Goal: Task Accomplishment & Management: Complete application form

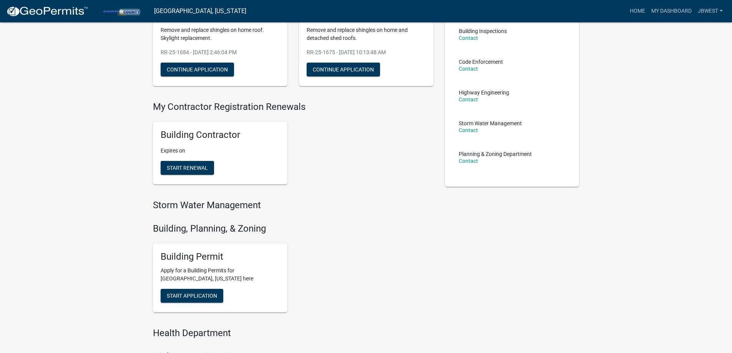
scroll to position [115, 0]
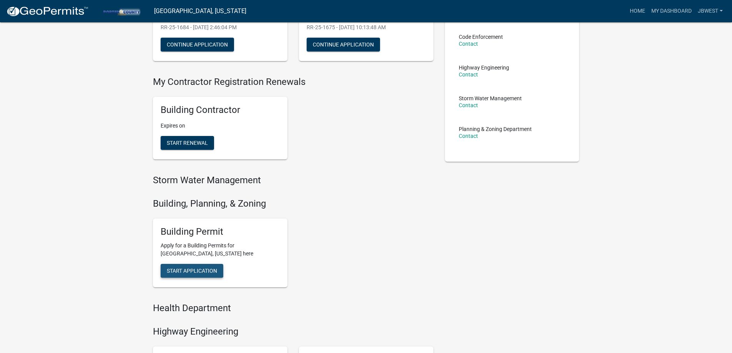
click at [187, 275] on button "Start Application" at bounding box center [192, 271] width 63 height 14
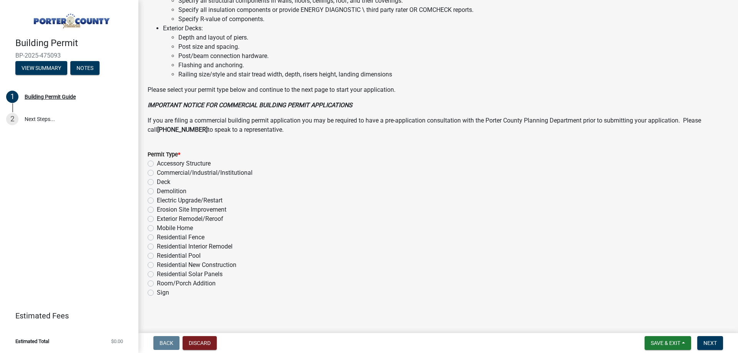
scroll to position [516, 0]
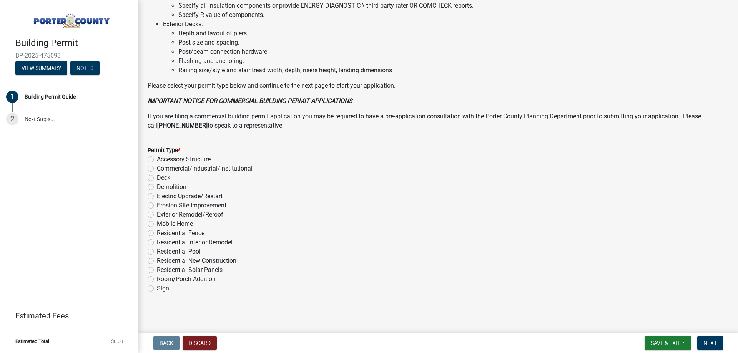
click at [210, 220] on div "Mobile Home" at bounding box center [438, 223] width 581 height 9
click at [215, 211] on label "Exterior Remodel/Reroof" at bounding box center [190, 214] width 67 height 9
click at [162, 211] on input "Exterior Remodel/Reroof" at bounding box center [159, 212] width 5 height 5
radio input "true"
click at [708, 346] on span "Next" at bounding box center [709, 343] width 13 height 6
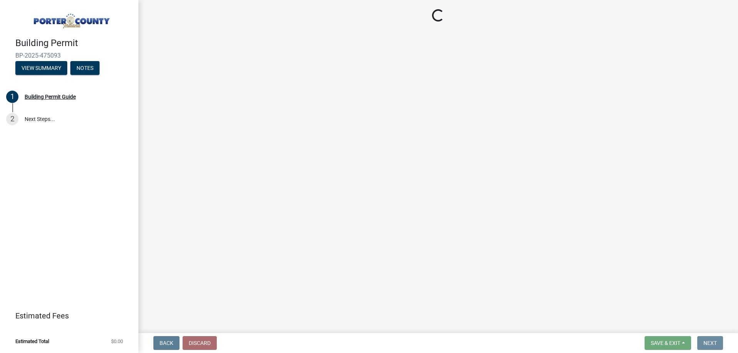
scroll to position [0, 0]
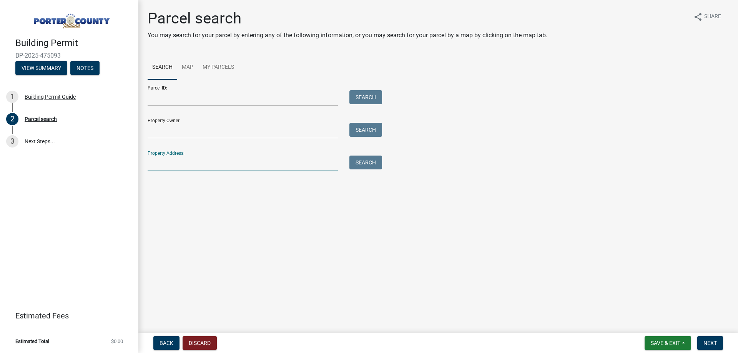
click at [220, 163] on input "Property Address:" at bounding box center [243, 164] width 190 height 16
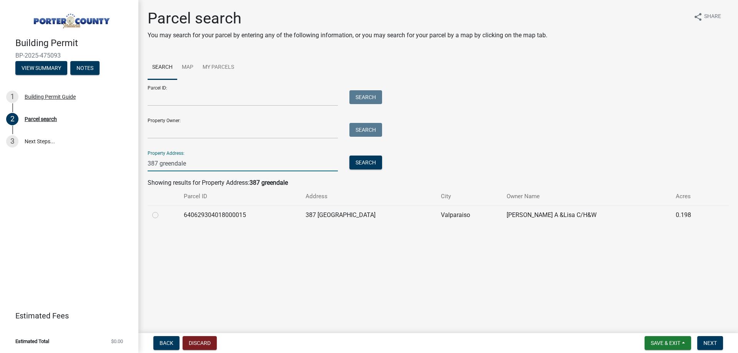
type input "387 greendale"
click at [161, 211] on label at bounding box center [161, 211] width 0 height 0
click at [161, 214] on input "radio" at bounding box center [163, 213] width 5 height 5
radio input "true"
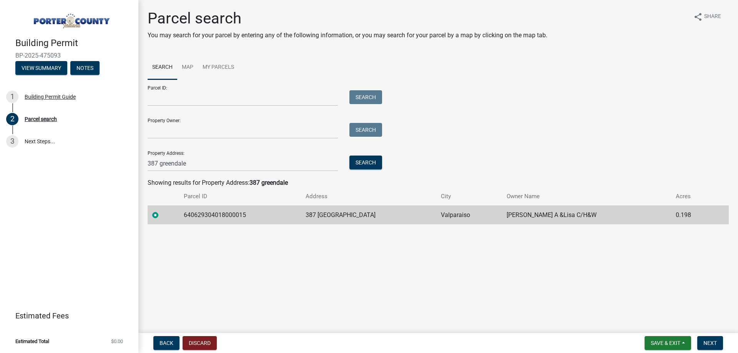
click at [719, 350] on nav "Back Discard Save & Exit Save Save & Exit Next" at bounding box center [438, 343] width 600 height 20
click at [719, 350] on button "Next" at bounding box center [710, 343] width 26 height 14
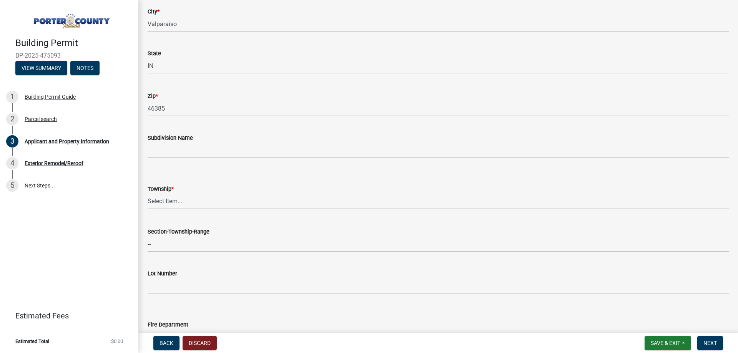
scroll to position [192, 0]
click at [190, 198] on select "Select Item... Boone Center Jackson Liberty Morgan Pine Pleasant Portage Porter…" at bounding box center [438, 199] width 581 height 16
click at [148, 191] on select "Select Item... Boone Center Jackson Liberty Morgan Pine Pleasant Portage Porter…" at bounding box center [438, 199] width 581 height 16
select select "3ef279d8-364d-4472-9edf-8c32643de6c0"
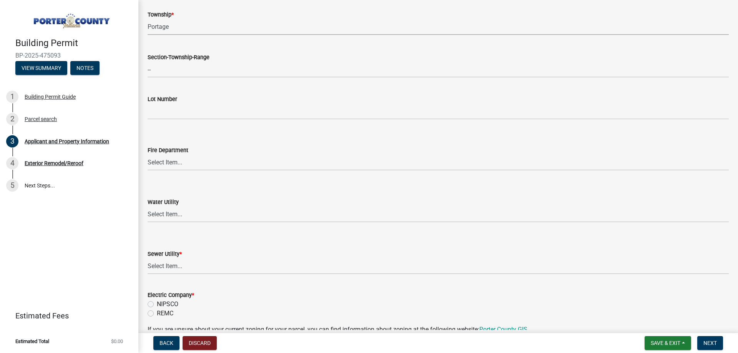
scroll to position [384, 0]
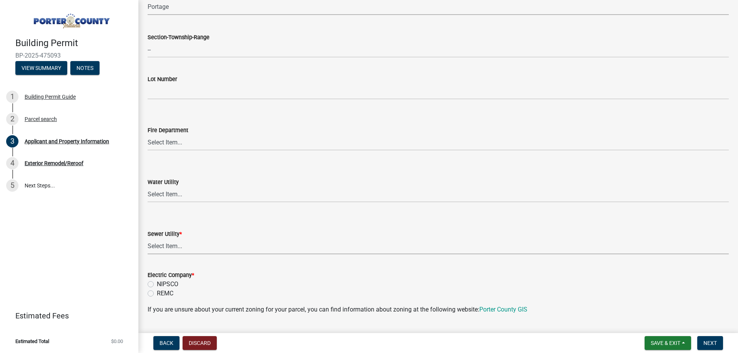
click at [178, 253] on select "Select Item... Aqua Indiana Inc Damon Run Falling Waters Lake Eliza - LEACD Nat…" at bounding box center [438, 247] width 581 height 16
click at [148, 239] on select "Select Item... Aqua Indiana Inc Damon Run Falling Waters Lake Eliza - LEACD Nat…" at bounding box center [438, 247] width 581 height 16
select select "ea6751d4-6bf7-4a16-89ee-f7801ab82aa1"
click at [171, 281] on label "NIPSCO" at bounding box center [168, 284] width 22 height 9
click at [162, 281] on input "NIPSCO" at bounding box center [159, 282] width 5 height 5
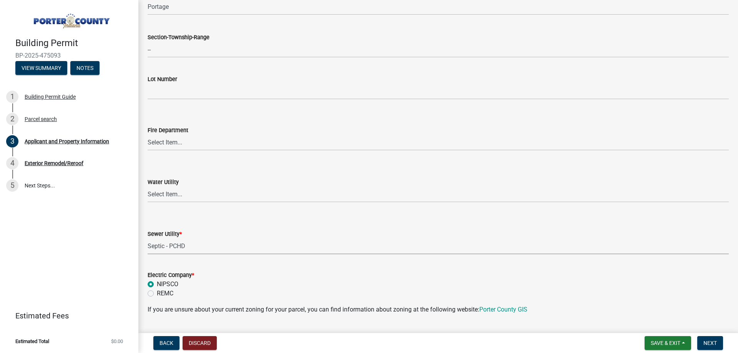
radio input "true"
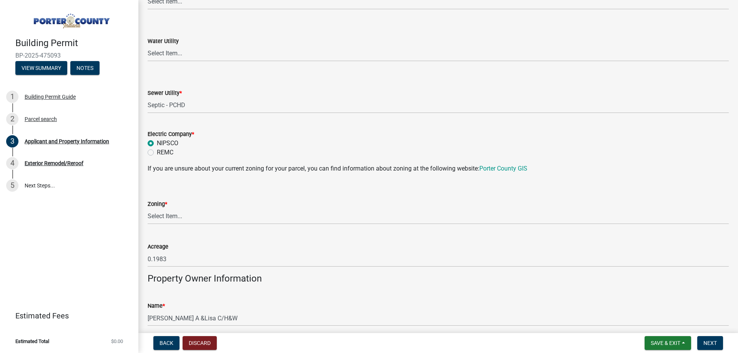
scroll to position [577, 0]
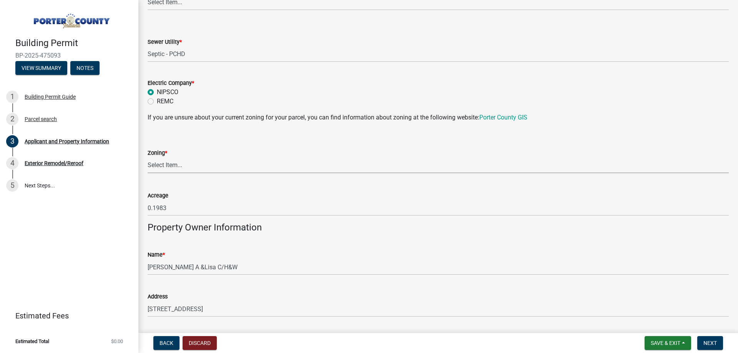
click at [185, 163] on select "Select Item... A1 A2 CH CM CN I1 I2 I3 IN MP OT P1 P2 PUD R1 R2 R3 R4 RL RR" at bounding box center [438, 166] width 581 height 16
click at [148, 158] on select "Select Item... A1 A2 CH CM CN I1 I2 I3 IN MP OT P1 P2 PUD R1 R2 R3 R4 RL RR" at bounding box center [438, 166] width 581 height 16
select select "0d764019-f1ff-4f3b-9299-33f0d080acc7"
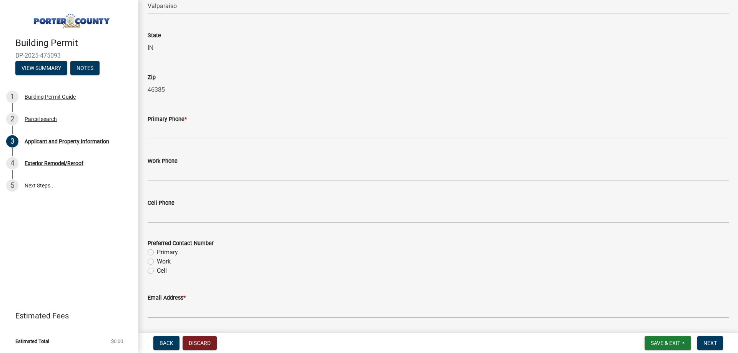
scroll to position [923, 0]
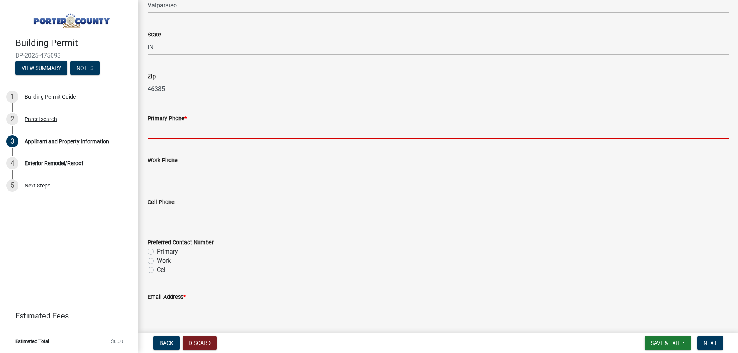
click at [183, 136] on input "Primary Phone *" at bounding box center [438, 131] width 581 height 16
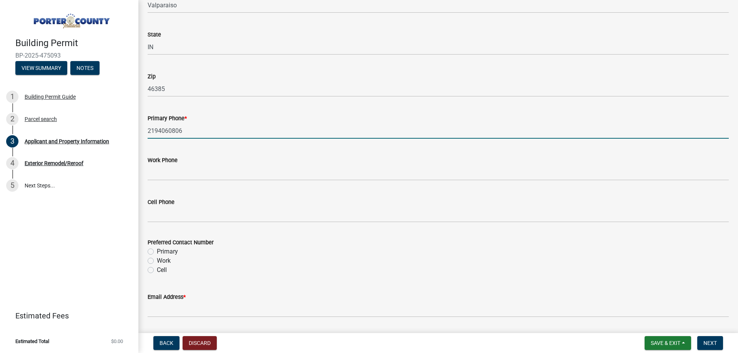
type input "2194060806"
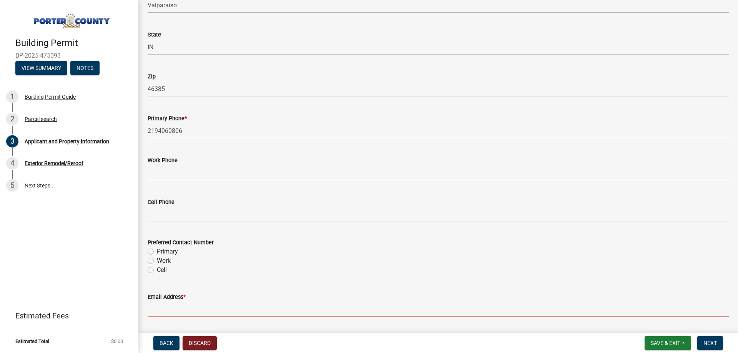
click at [192, 314] on input "Email Address *" at bounding box center [438, 310] width 581 height 16
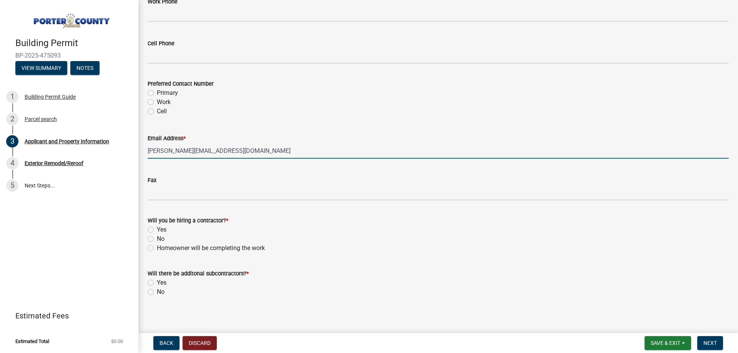
scroll to position [1085, 0]
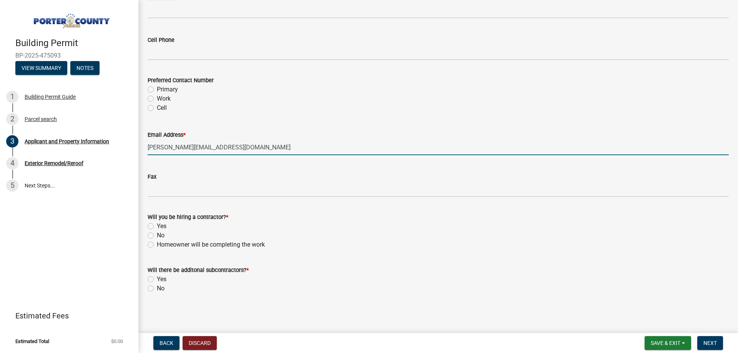
type input "lisa_leach@hotmail.com"
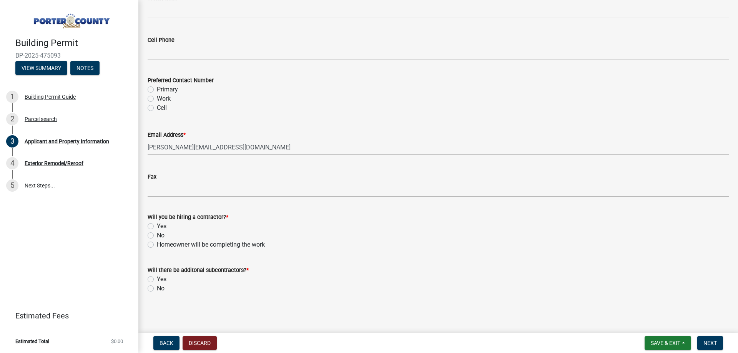
click at [158, 228] on label "Yes" at bounding box center [162, 226] width 10 height 9
click at [158, 227] on input "Yes" at bounding box center [159, 224] width 5 height 5
radio input "true"
click at [159, 289] on label "No" at bounding box center [161, 288] width 8 height 9
click at [159, 289] on input "No" at bounding box center [159, 286] width 5 height 5
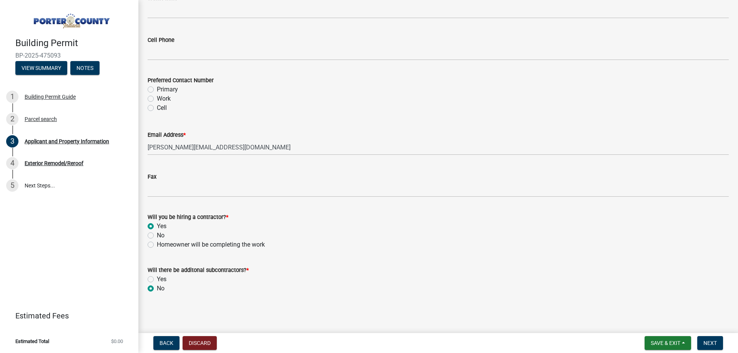
radio input "true"
drag, startPoint x: 712, startPoint y: 351, endPoint x: 713, endPoint y: 344, distance: 6.6
click at [712, 351] on nav "Back Discard Save & Exit Save Save & Exit Next" at bounding box center [438, 343] width 600 height 20
click at [714, 344] on span "Next" at bounding box center [709, 343] width 13 height 6
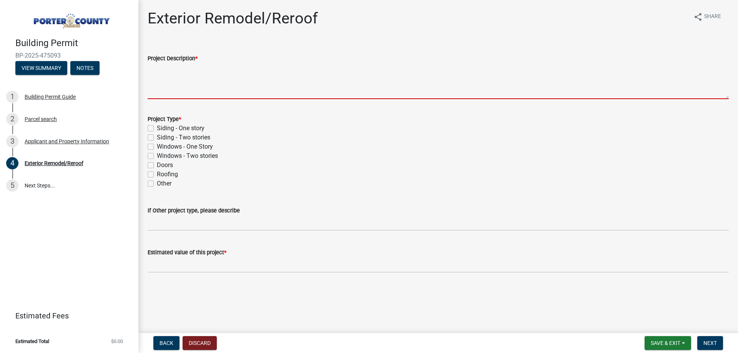
click at [210, 84] on textarea "Project Description *" at bounding box center [438, 81] width 581 height 36
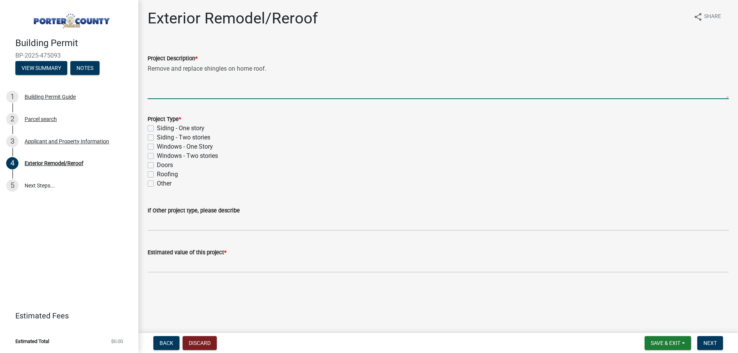
type textarea "Remove and replace shingles on home roof."
click at [170, 173] on label "Roofing" at bounding box center [167, 174] width 21 height 9
click at [162, 173] on input "Roofing" at bounding box center [159, 172] width 5 height 5
checkbox input "true"
checkbox input "false"
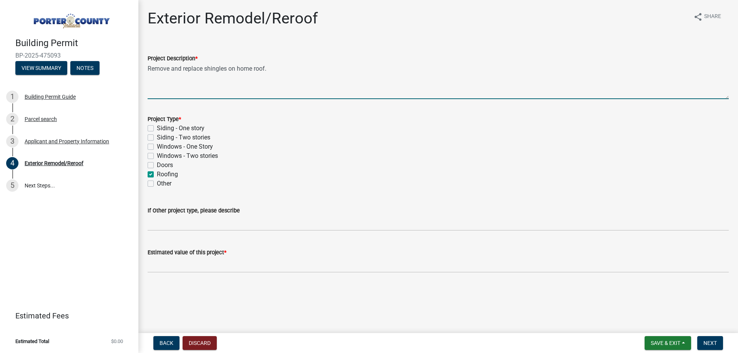
checkbox input "false"
checkbox input "true"
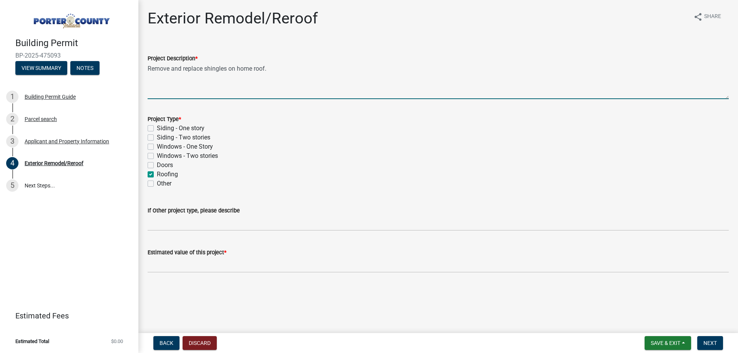
checkbox input "false"
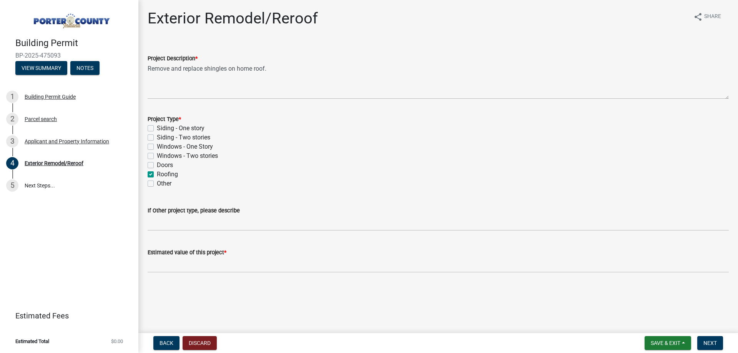
click at [200, 256] on div "Estimated value of this project *" at bounding box center [438, 252] width 581 height 9
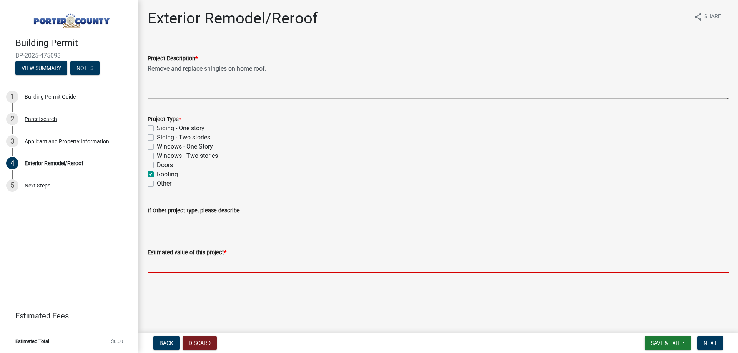
click at [204, 265] on input "text" at bounding box center [438, 265] width 581 height 16
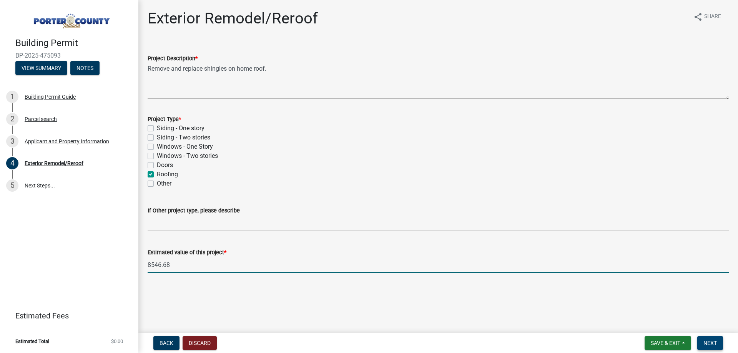
type input "8546.68"
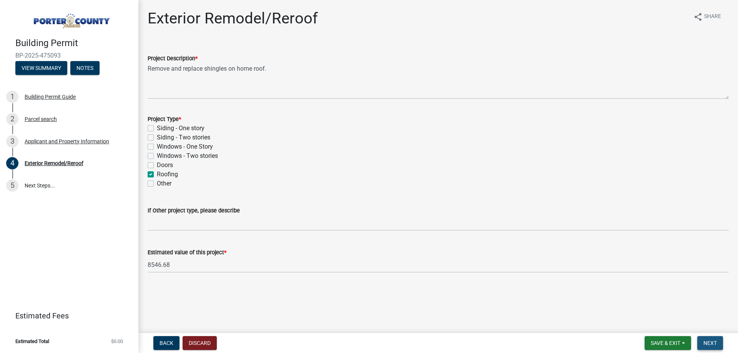
click at [720, 343] on button "Next" at bounding box center [710, 343] width 26 height 14
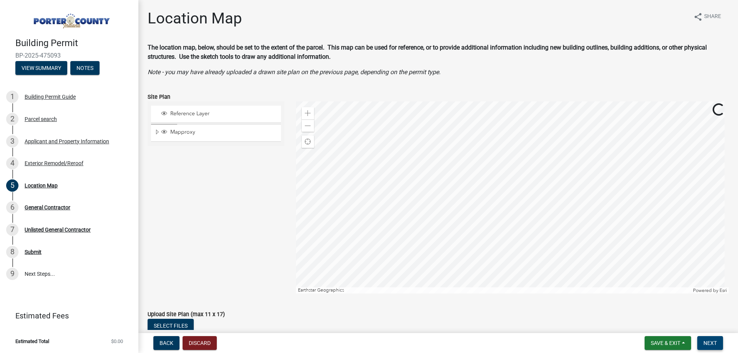
click at [713, 337] on button "Next" at bounding box center [710, 343] width 26 height 14
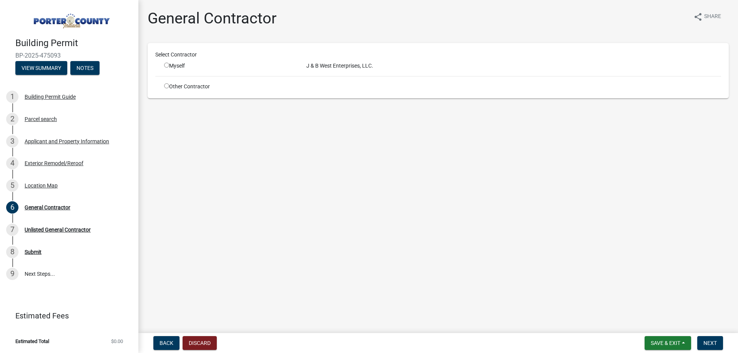
drag, startPoint x: 354, startPoint y: 63, endPoint x: 298, endPoint y: 153, distance: 106.2
click at [354, 63] on div "J & B West Enterprises, LLC." at bounding box center [514, 66] width 426 height 8
click at [163, 339] on button "Back" at bounding box center [166, 343] width 26 height 14
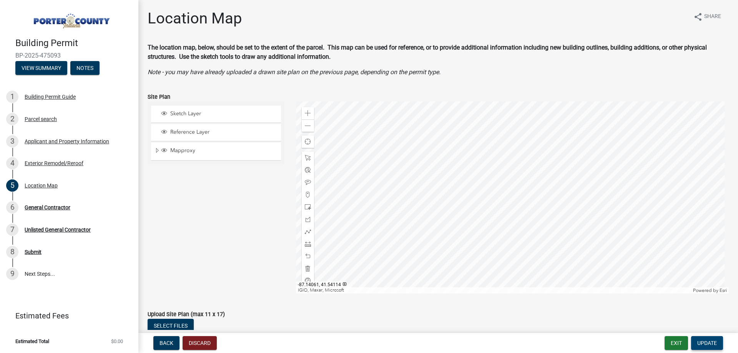
click at [699, 343] on span "Update" at bounding box center [707, 343] width 20 height 6
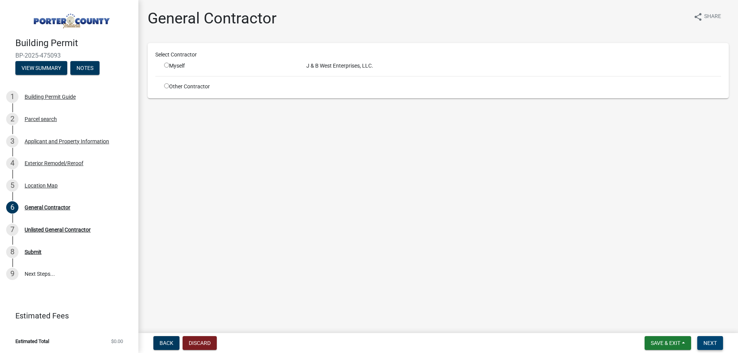
click at [707, 345] on span "Next" at bounding box center [709, 343] width 13 height 6
click at [167, 87] on input "radio" at bounding box center [166, 85] width 5 height 5
radio input "true"
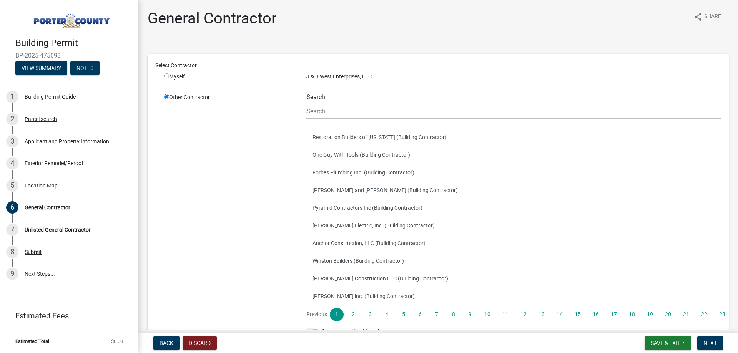
click at [336, 73] on div "J & B West Enterprises, LLC." at bounding box center [514, 77] width 426 height 8
click at [336, 109] on input "Search" at bounding box center [513, 111] width 415 height 16
type input "J & B West"
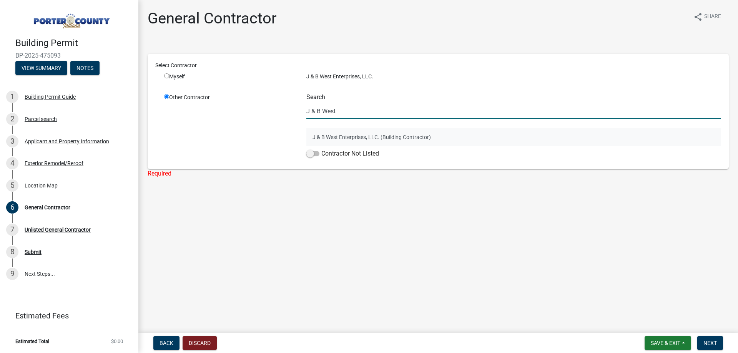
click at [354, 138] on button "J & B West Enterprises, LLC. (Building Contractor)" at bounding box center [513, 137] width 415 height 18
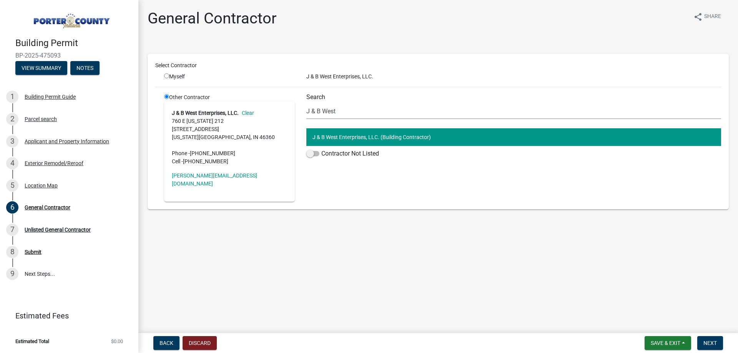
click at [701, 332] on div "Building Permit BP-2025-475093 View Summary Notes 1 Building Permit Guide 2 Par…" at bounding box center [369, 176] width 738 height 353
click at [710, 342] on span "Next" at bounding box center [709, 343] width 13 height 6
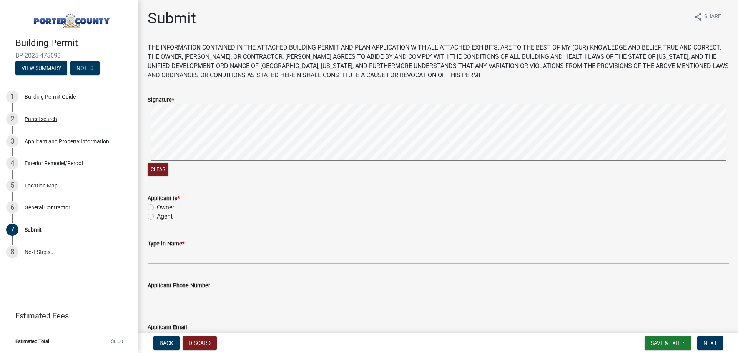
drag, startPoint x: 170, startPoint y: 219, endPoint x: 175, endPoint y: 244, distance: 25.1
click at [170, 220] on label "Agent" at bounding box center [165, 216] width 16 height 9
click at [162, 217] on input "Agent" at bounding box center [159, 214] width 5 height 5
radio input "true"
click at [185, 267] on wm-data-entity-input "Type in Name *" at bounding box center [438, 249] width 581 height 42
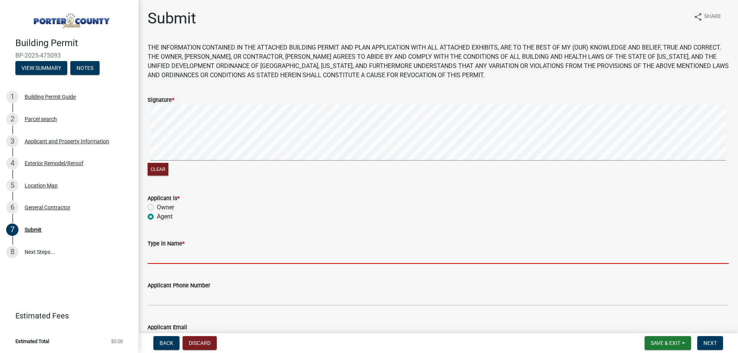
click at [188, 261] on input "Type in Name *" at bounding box center [438, 256] width 581 height 16
type input "Jessica Briscoe"
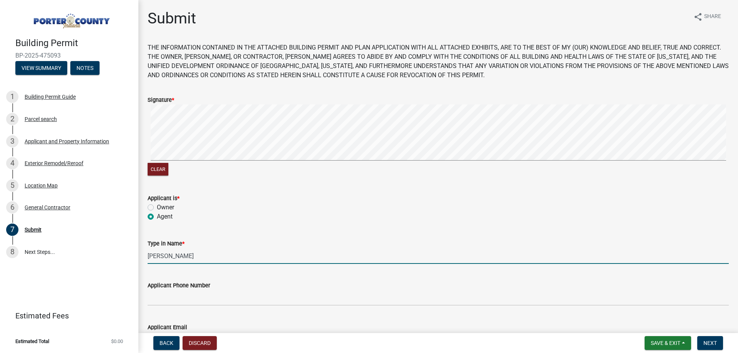
type input "jessica@jbwestroofing.com"
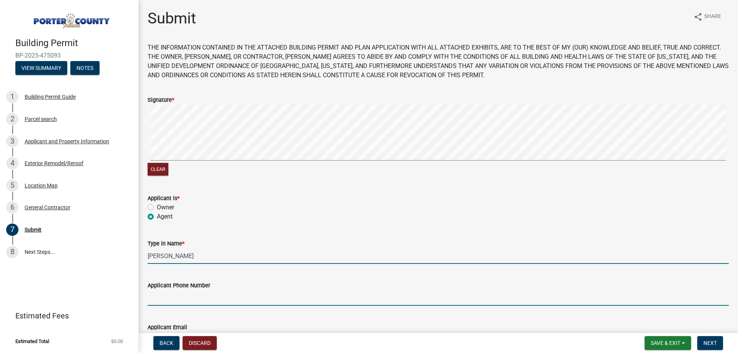
click at [194, 293] on input "Applicant Phone Number" at bounding box center [438, 298] width 581 height 16
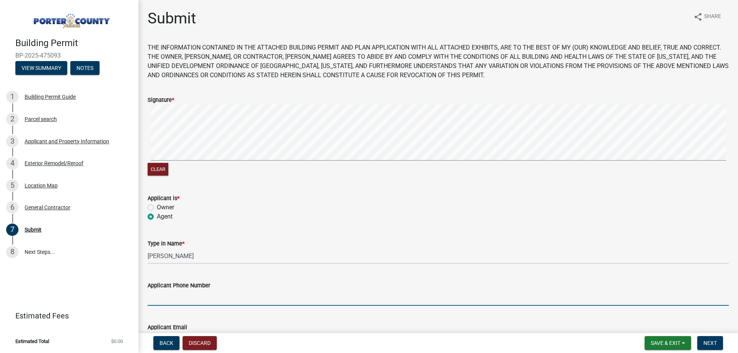
type input "2193636151"
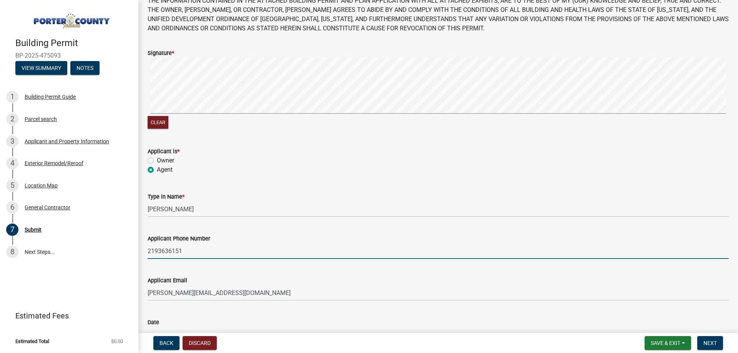
scroll to position [101, 0]
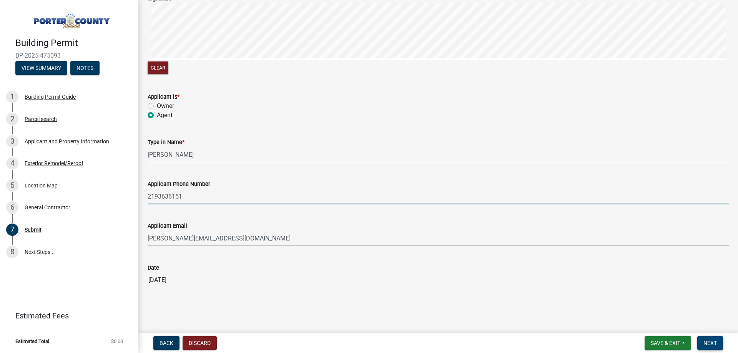
click at [708, 340] on button "Next" at bounding box center [710, 343] width 26 height 14
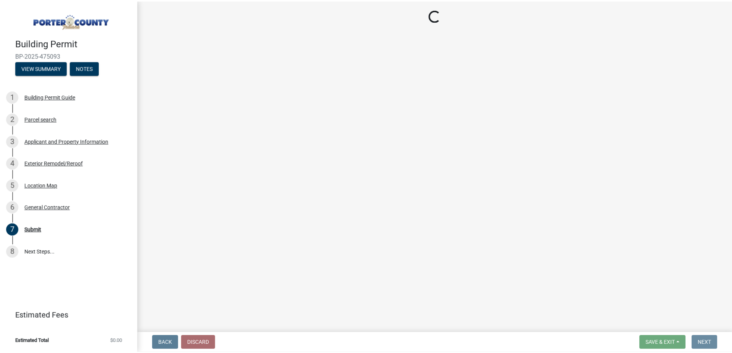
scroll to position [0, 0]
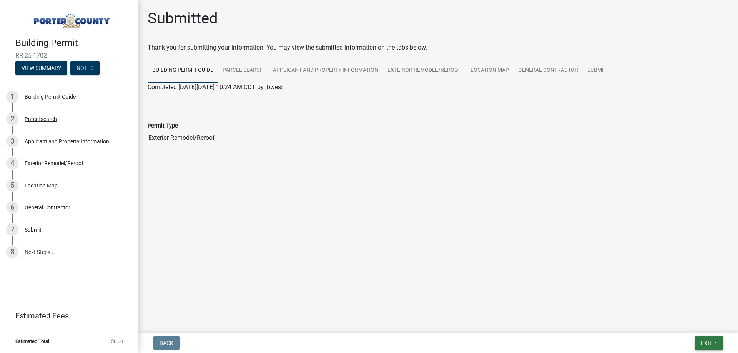
click at [699, 341] on button "Exit" at bounding box center [709, 343] width 28 height 14
click at [699, 330] on button "Save & Exit" at bounding box center [693, 323] width 62 height 18
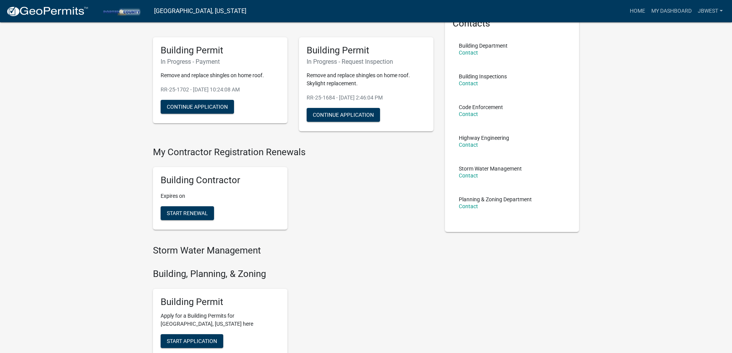
scroll to position [115, 0]
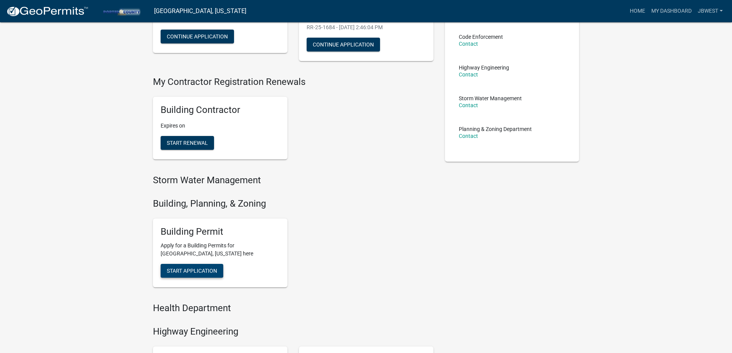
click at [212, 269] on span "Start Application" at bounding box center [192, 271] width 50 height 6
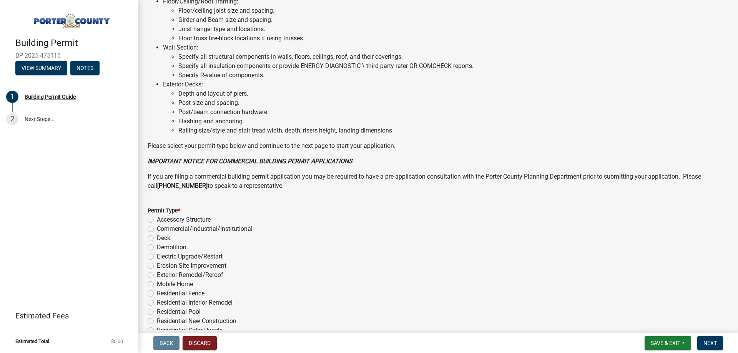
scroll to position [516, 0]
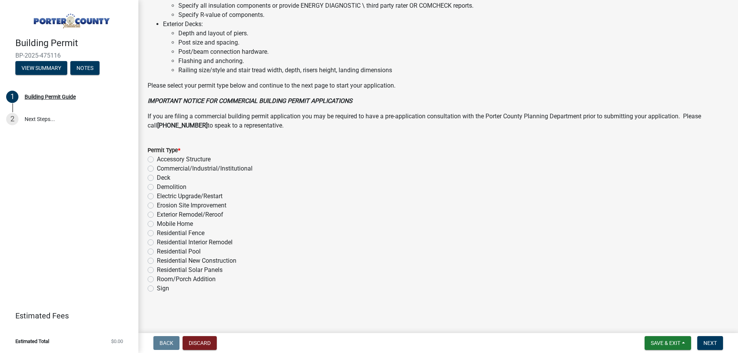
click at [209, 215] on label "Exterior Remodel/Reroof" at bounding box center [190, 214] width 67 height 9
click at [162, 215] on input "Exterior Remodel/Reroof" at bounding box center [159, 212] width 5 height 5
radio input "true"
click at [713, 345] on span "Next" at bounding box center [709, 343] width 13 height 6
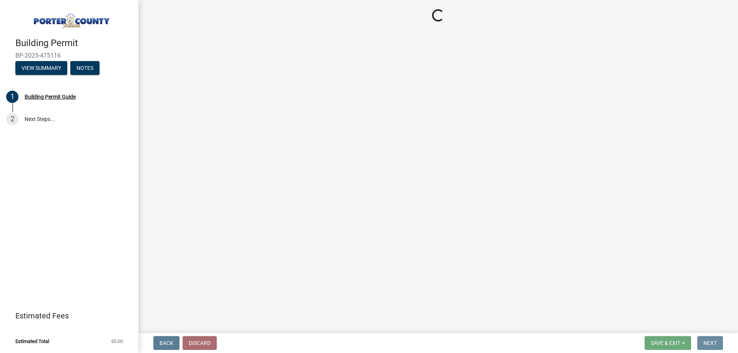
scroll to position [0, 0]
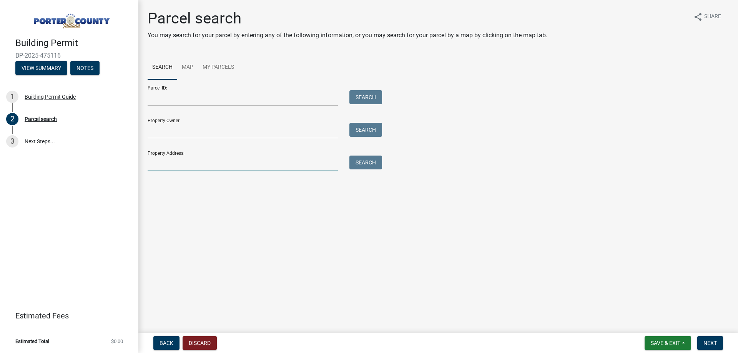
click at [213, 165] on input "Property Address:" at bounding box center [243, 164] width 190 height 16
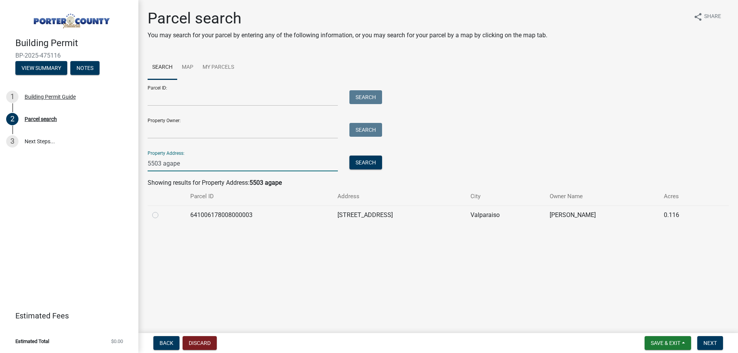
type input "5503 agape"
click at [155, 211] on div at bounding box center [166, 215] width 29 height 9
click at [161, 211] on label at bounding box center [161, 211] width 0 height 0
click at [161, 214] on input "radio" at bounding box center [163, 213] width 5 height 5
radio input "true"
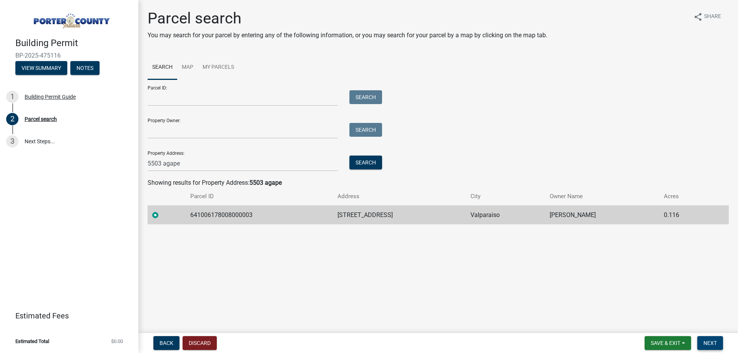
click at [723, 343] on button "Next" at bounding box center [710, 343] width 26 height 14
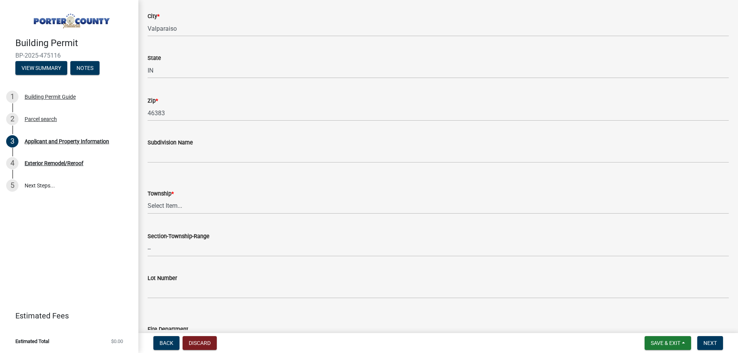
scroll to position [192, 0]
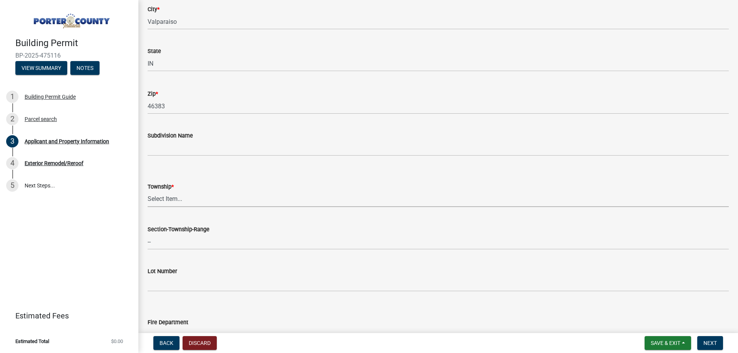
click at [178, 200] on select "Select Item... Boone Center Jackson Liberty Morgan Pine Pleasant Portage Porter…" at bounding box center [438, 199] width 581 height 16
click at [158, 195] on select "Select Item... Boone Center Jackson Liberty Morgan Pine Pleasant Portage Porter…" at bounding box center [438, 199] width 581 height 16
click at [148, 191] on select "Select Item... Boone Center Jackson Liberty Morgan Pine Pleasant Portage Porter…" at bounding box center [438, 199] width 581 height 16
select select "6f5aa9ae-62ac-41bd-979a-9c71eae504cc"
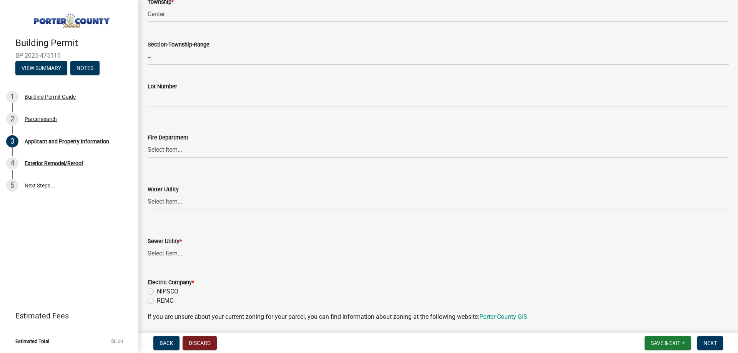
scroll to position [384, 0]
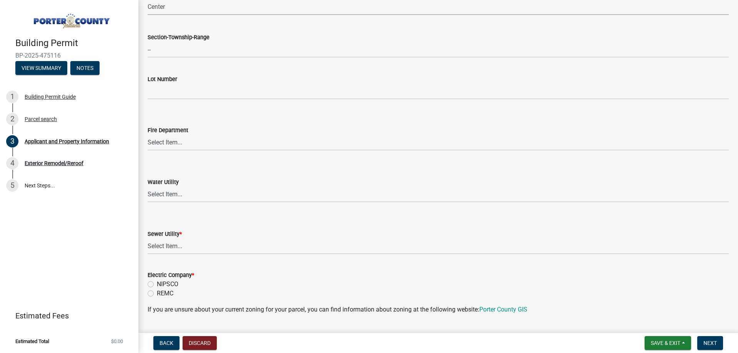
click at [182, 255] on wm-data-entity-input "Sewer Utility * Select Item... Aqua Indiana Inc Damon Run Falling Waters Lake E…" at bounding box center [438, 236] width 581 height 52
click at [183, 248] on select "Select Item... Aqua Indiana Inc Damon Run Falling Waters Lake Eliza - LEACD Nat…" at bounding box center [438, 247] width 581 height 16
click at [148, 239] on select "Select Item... Aqua Indiana Inc Damon Run Falling Waters Lake Eliza - LEACD Nat…" at bounding box center [438, 247] width 581 height 16
select select "ea6751d4-6bf7-4a16-89ee-f7801ab82aa1"
drag, startPoint x: 177, startPoint y: 283, endPoint x: 206, endPoint y: 279, distance: 28.8
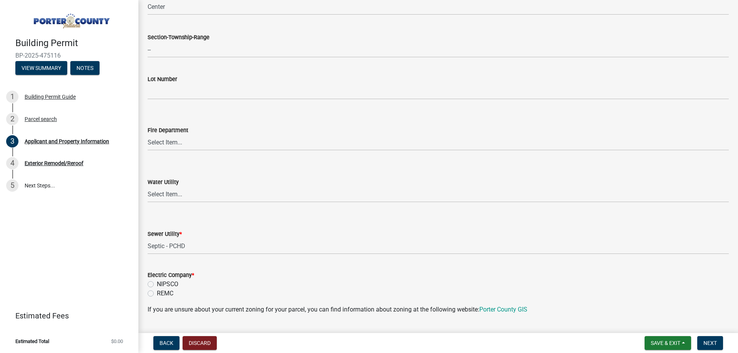
click at [176, 283] on label "NIPSCO" at bounding box center [168, 284] width 22 height 9
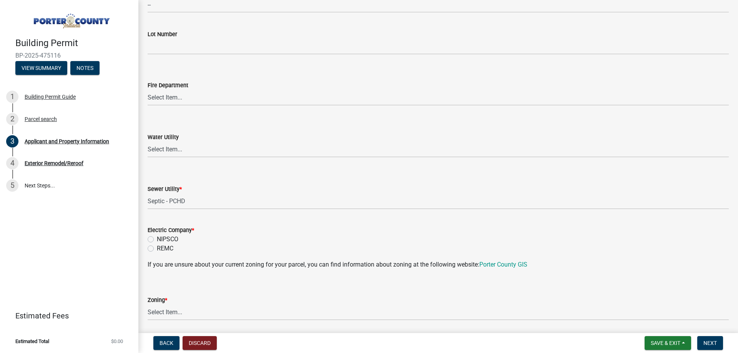
scroll to position [500, 0]
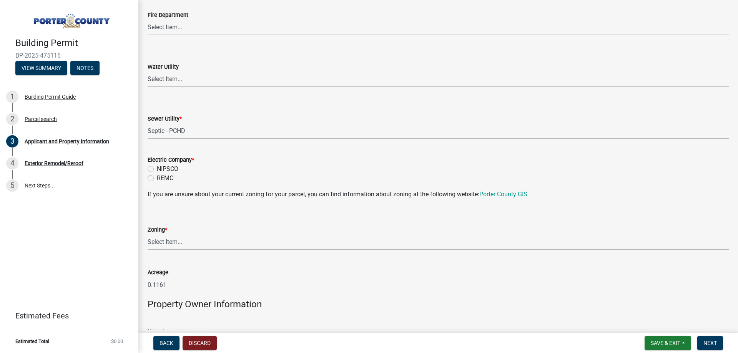
drag, startPoint x: 171, startPoint y: 166, endPoint x: 196, endPoint y: 178, distance: 27.7
click at [170, 167] on label "NIPSCO" at bounding box center [168, 169] width 22 height 9
click at [162, 167] on input "NIPSCO" at bounding box center [159, 167] width 5 height 5
radio input "true"
click at [152, 237] on select "Select Item... A1 A2 CH CM CN I1 I2 I3 IN MP OT P1 P2 PUD R1 R2 R3 R4 RL RR" at bounding box center [438, 242] width 581 height 16
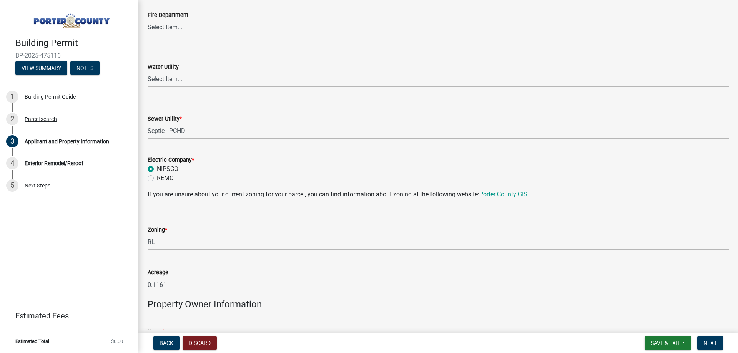
click at [148, 234] on select "Select Item... A1 A2 CH CM CN I1 I2 I3 IN MP OT P1 P2 PUD R1 R2 R3 R4 RL RR" at bounding box center [438, 242] width 581 height 16
select select "c8d9bed4-fb8e-49e4-81c1-b9d22bb8efef"
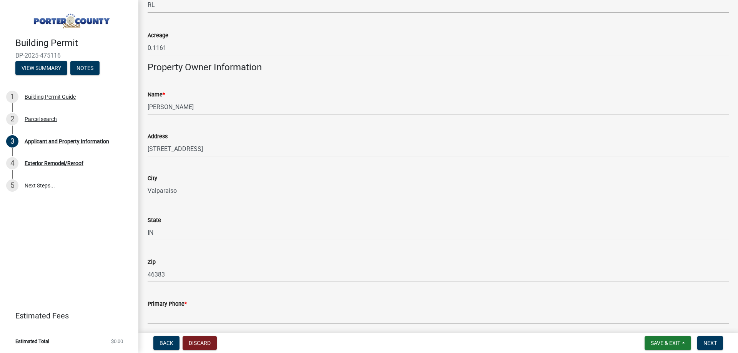
scroll to position [846, 0]
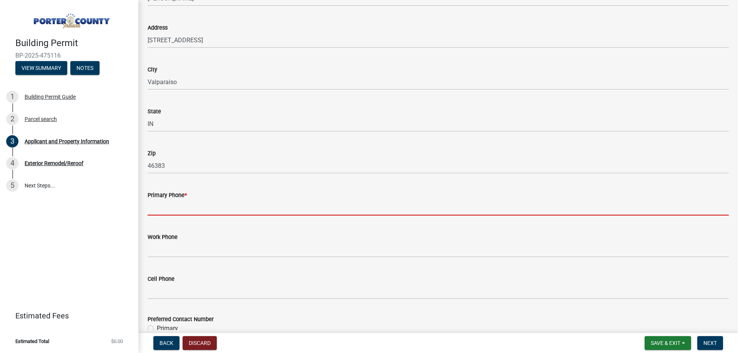
click at [208, 201] on input "Primary Phone *" at bounding box center [438, 208] width 581 height 16
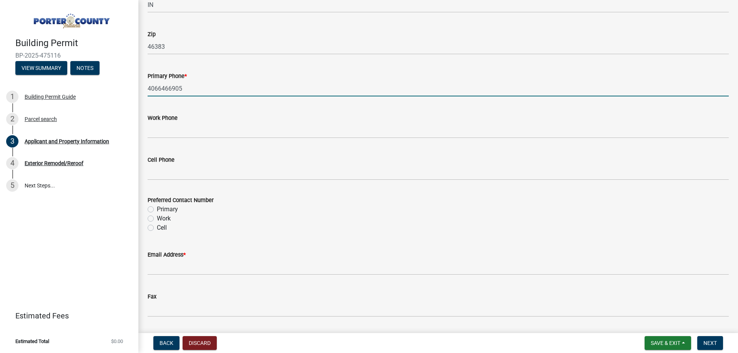
scroll to position [1076, 0]
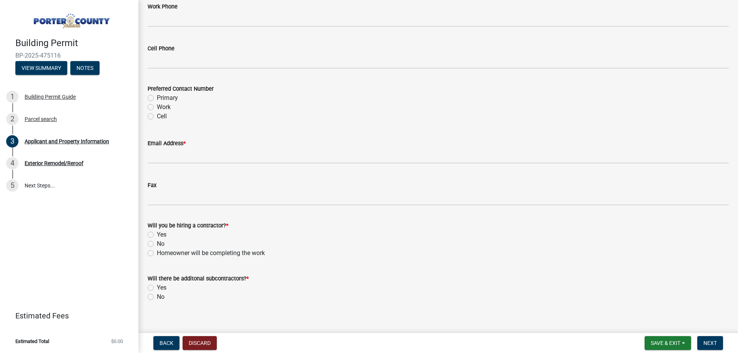
type input "4066466905"
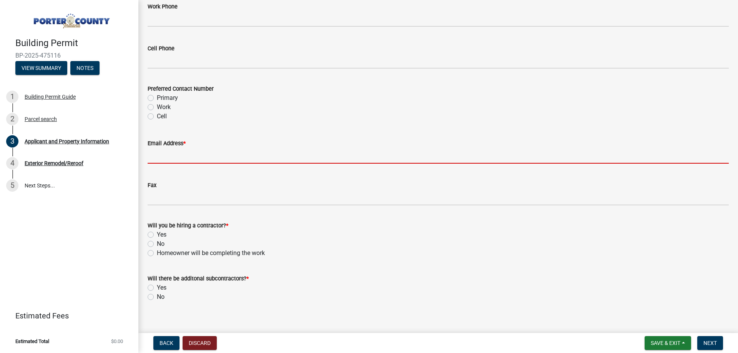
click at [180, 158] on input "Email Address *" at bounding box center [438, 156] width 581 height 16
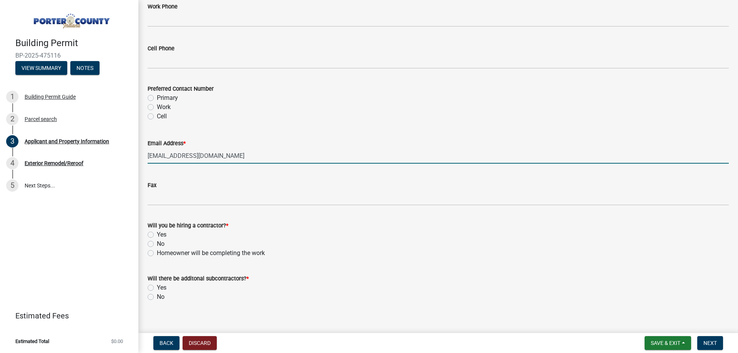
type input "nissac830@yahoo.com"
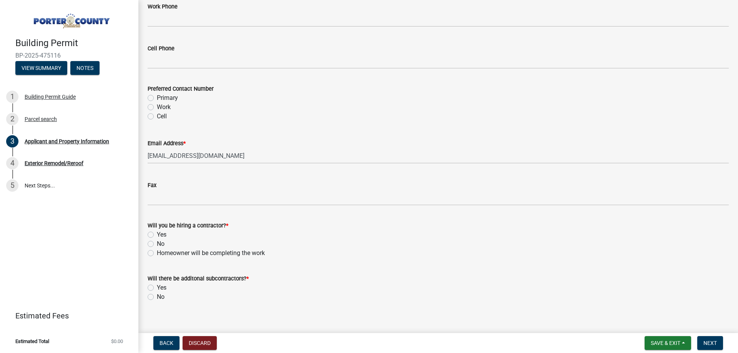
click at [157, 234] on label "Yes" at bounding box center [162, 234] width 10 height 9
click at [157, 234] on input "Yes" at bounding box center [159, 232] width 5 height 5
radio input "true"
click at [161, 300] on label "No" at bounding box center [161, 297] width 8 height 9
click at [161, 298] on input "No" at bounding box center [159, 295] width 5 height 5
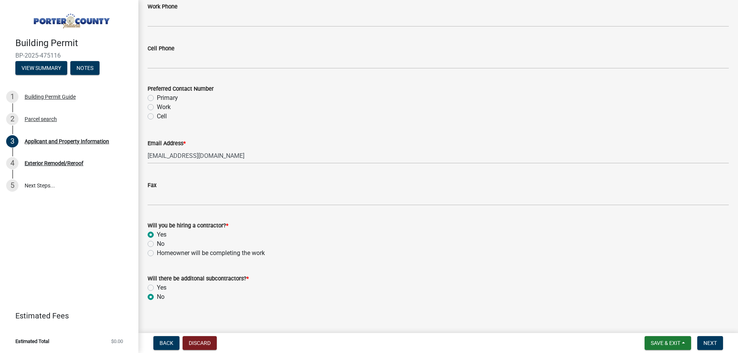
radio input "true"
click at [709, 342] on span "Next" at bounding box center [709, 343] width 13 height 6
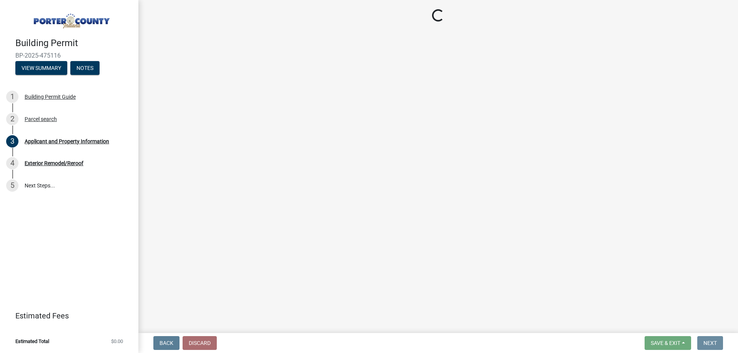
scroll to position [0, 0]
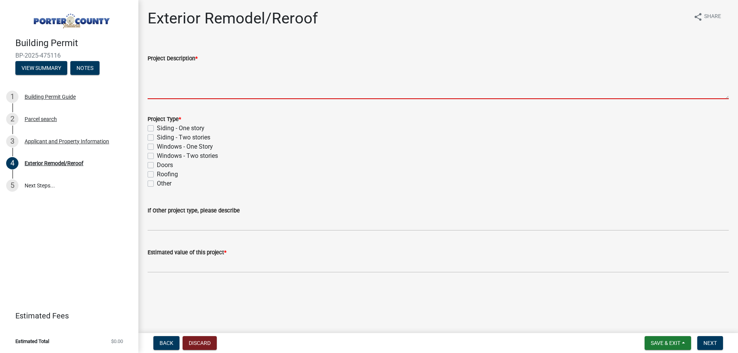
click at [201, 68] on textarea "Project Description *" at bounding box center [438, 81] width 581 height 36
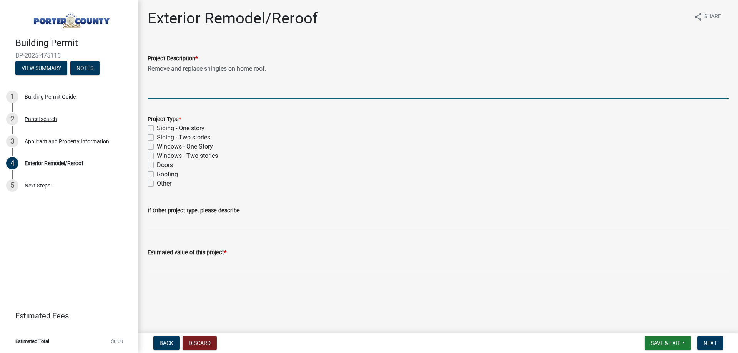
type textarea "Remove and replace shingles on home roof."
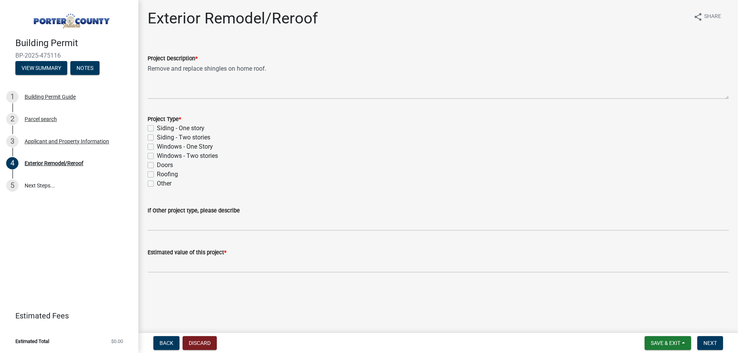
click at [166, 173] on label "Roofing" at bounding box center [167, 174] width 21 height 9
click at [162, 173] on input "Roofing" at bounding box center [159, 172] width 5 height 5
checkbox input "true"
checkbox input "false"
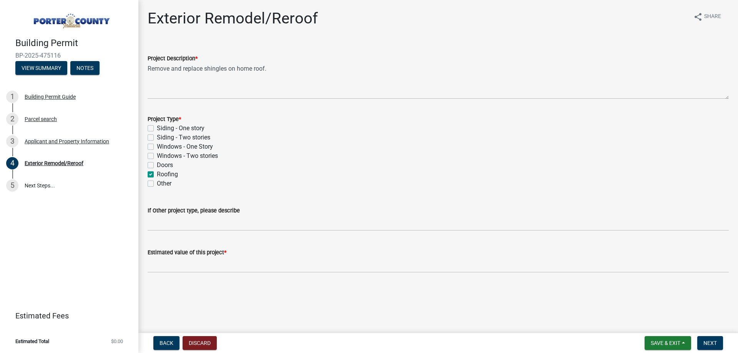
checkbox input "false"
checkbox input "true"
checkbox input "false"
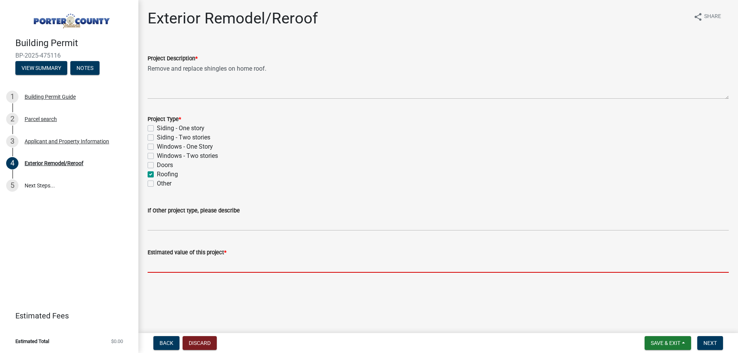
click at [202, 264] on input "text" at bounding box center [438, 265] width 581 height 16
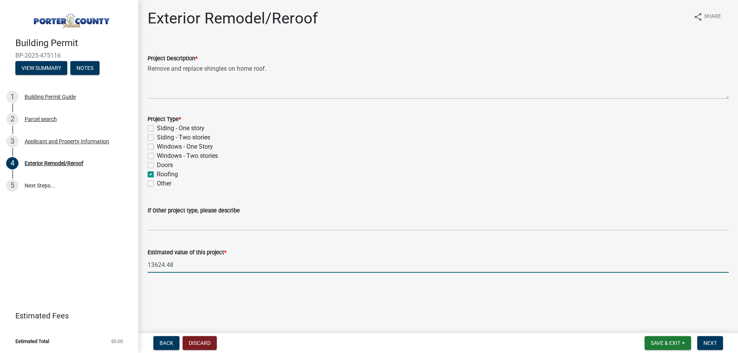
type input "13624.48"
click at [719, 352] on nav "Back Discard Save & Exit Save Save & Exit Next" at bounding box center [438, 343] width 600 height 20
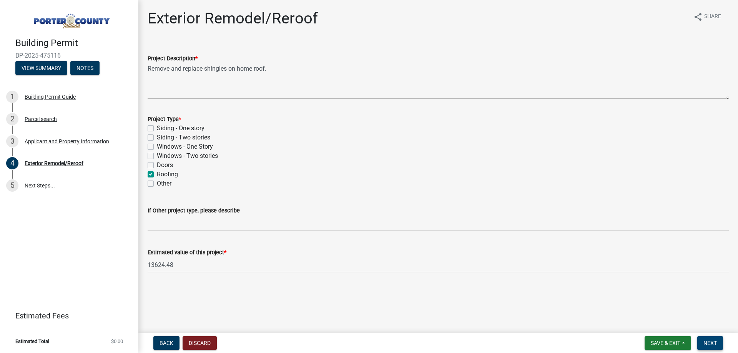
click at [719, 349] on button "Next" at bounding box center [710, 343] width 26 height 14
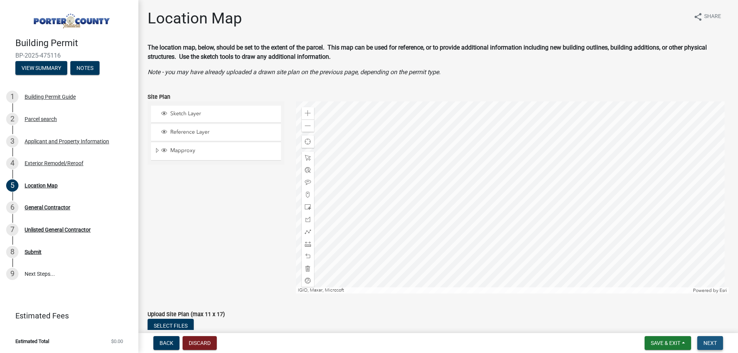
click at [712, 341] on span "Next" at bounding box center [709, 343] width 13 height 6
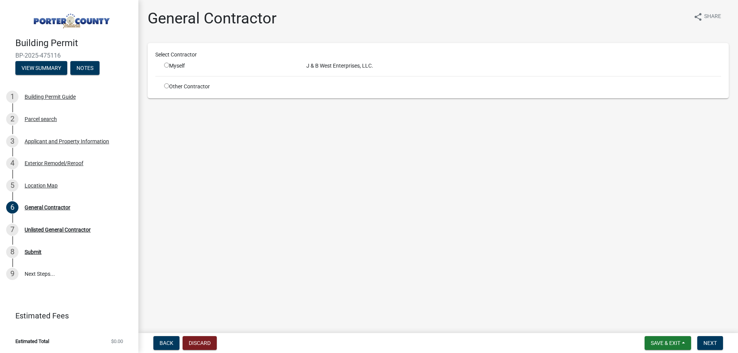
click at [315, 65] on div "J & B West Enterprises, LLC." at bounding box center [514, 66] width 426 height 8
drag, startPoint x: 244, startPoint y: 78, endPoint x: 186, endPoint y: 73, distance: 58.6
click at [224, 76] on div "Select Contractor Myself J & B West Enterprises, LLC. Other Contractor" at bounding box center [438, 71] width 566 height 40
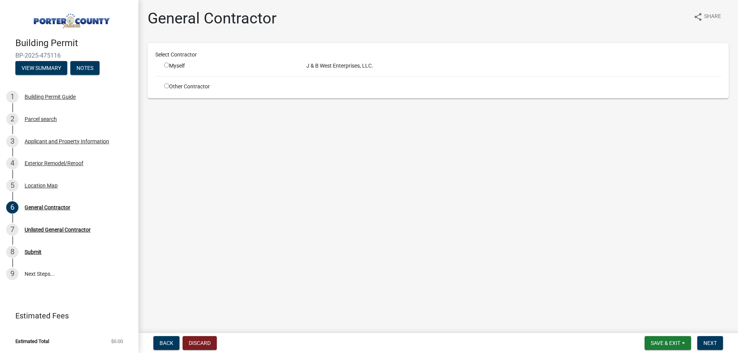
click at [167, 66] on input "radio" at bounding box center [166, 65] width 5 height 5
radio input "true"
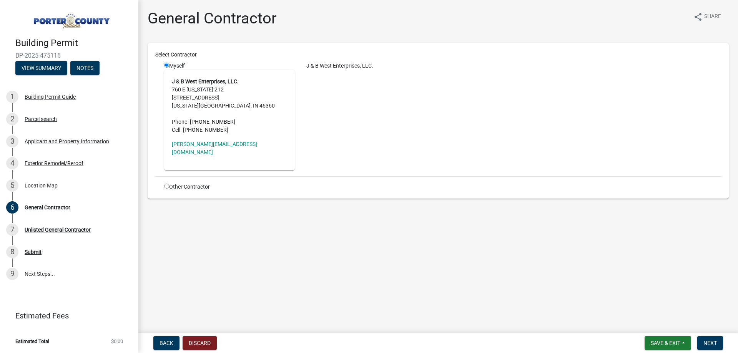
click at [166, 65] on input "radio" at bounding box center [166, 65] width 5 height 5
click at [160, 72] on div "Myself J & B West Enterprises, LLC. 760 E Indiana 212 760 E US Hwy 212 Michigan…" at bounding box center [229, 116] width 142 height 108
click at [712, 343] on span "Next" at bounding box center [709, 343] width 13 height 6
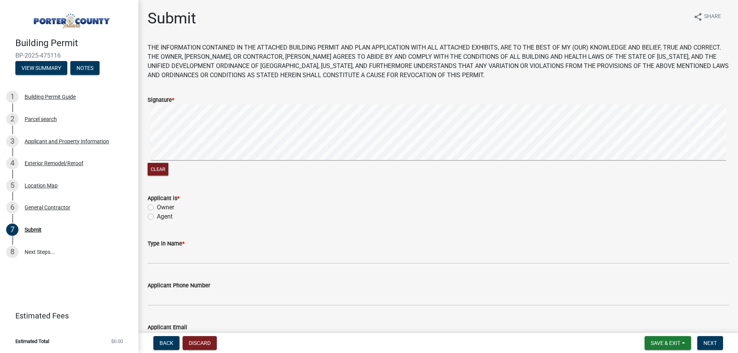
click at [165, 219] on label "Agent" at bounding box center [165, 216] width 16 height 9
click at [162, 217] on input "Agent" at bounding box center [159, 214] width 5 height 5
radio input "true"
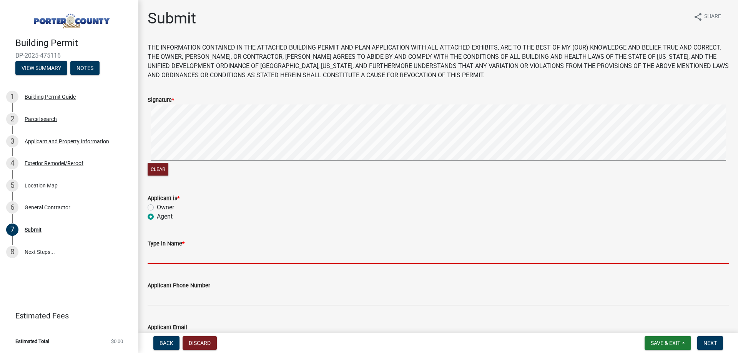
drag, startPoint x: 181, startPoint y: 260, endPoint x: 184, endPoint y: 266, distance: 6.2
click at [181, 259] on input "Type in Name *" at bounding box center [438, 256] width 581 height 16
type input "Jessica Briscoe"
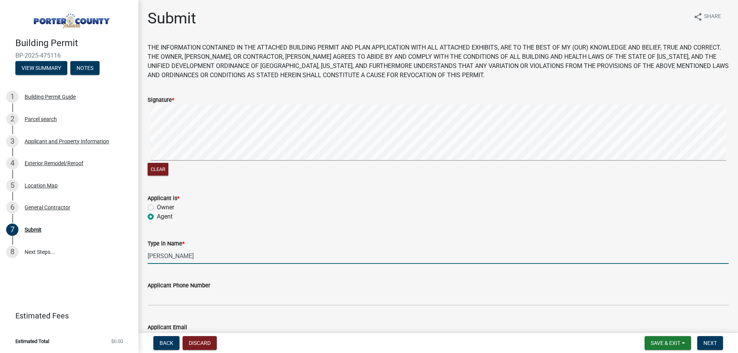
type input "jessica@jbwestroofing.com"
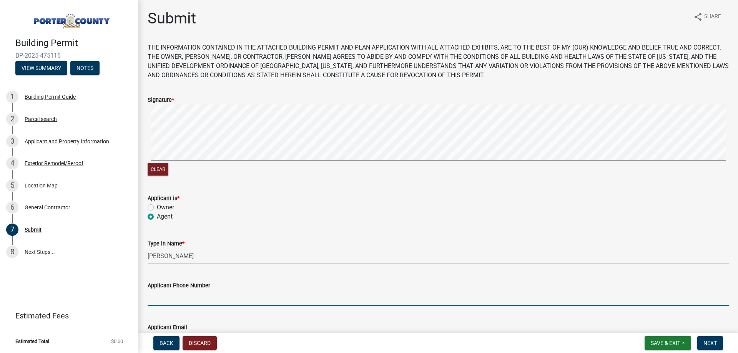
drag, startPoint x: 196, startPoint y: 294, endPoint x: 200, endPoint y: 304, distance: 10.9
click at [196, 295] on input "Applicant Phone Number" at bounding box center [438, 298] width 581 height 16
type input "2193636151"
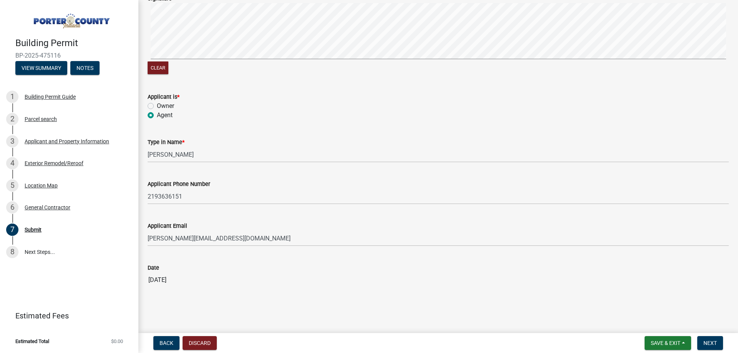
click at [724, 345] on form "Save & Exit Save Save & Exit Next" at bounding box center [684, 343] width 85 height 14
click at [718, 347] on button "Next" at bounding box center [710, 343] width 26 height 14
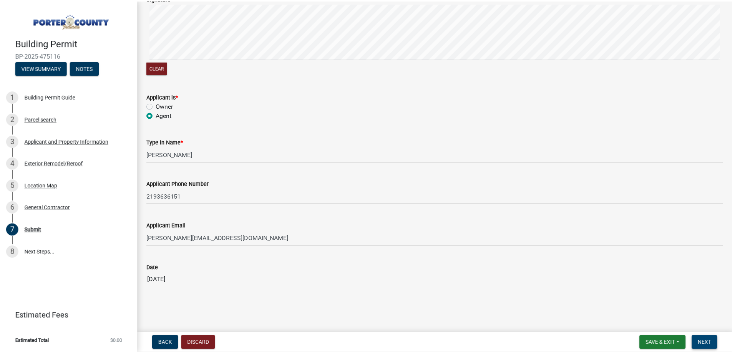
scroll to position [0, 0]
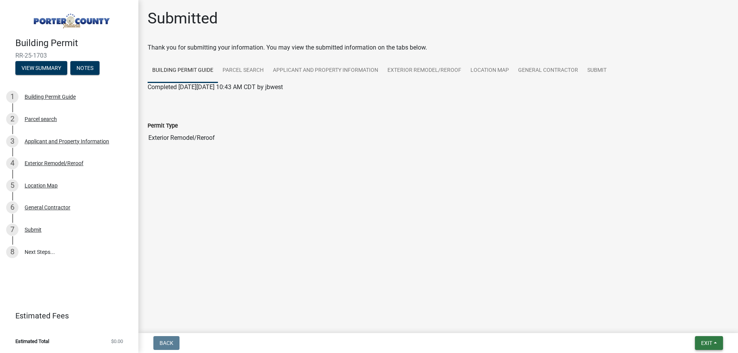
click at [698, 343] on button "Exit" at bounding box center [709, 343] width 28 height 14
click at [702, 330] on button "Save & Exit" at bounding box center [693, 323] width 62 height 18
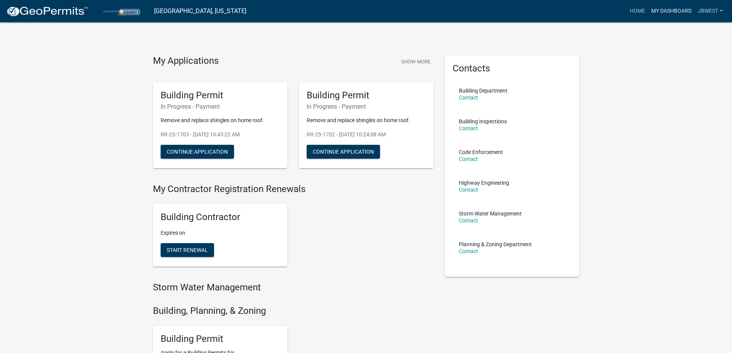
click at [662, 12] on link "My Dashboard" at bounding box center [672, 11] width 47 height 15
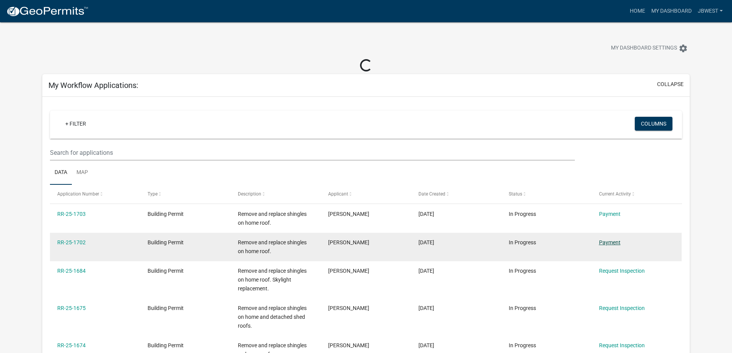
click at [613, 242] on link "Payment" at bounding box center [610, 242] width 22 height 6
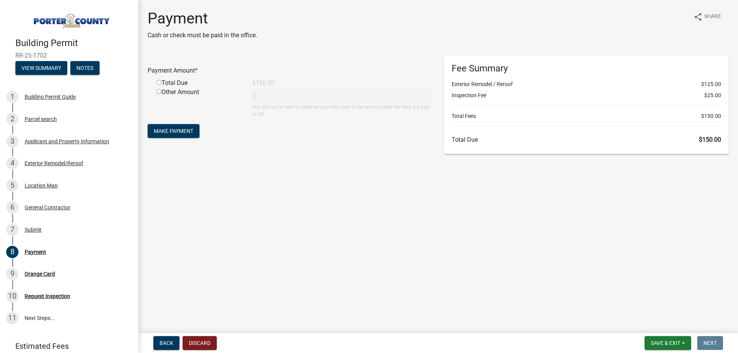
drag, startPoint x: 158, startPoint y: 80, endPoint x: 161, endPoint y: 84, distance: 5.2
click at [158, 81] on input "radio" at bounding box center [158, 82] width 5 height 5
radio input "true"
type input "150"
click at [188, 132] on span "Make Payment" at bounding box center [174, 131] width 40 height 6
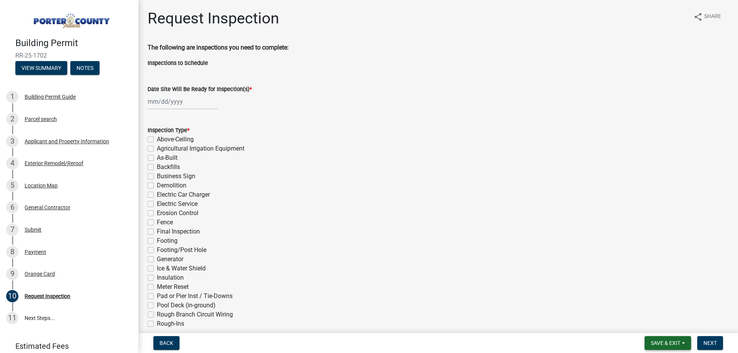
click at [670, 342] on span "Save & Exit" at bounding box center [666, 343] width 30 height 6
click at [637, 326] on button "Save & Exit" at bounding box center [661, 323] width 62 height 18
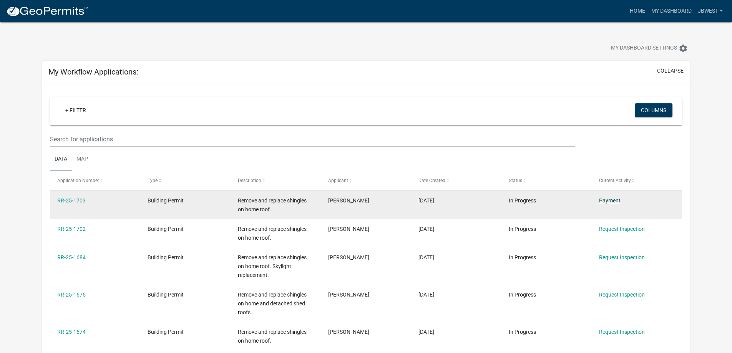
click at [601, 201] on link "Payment" at bounding box center [610, 201] width 22 height 6
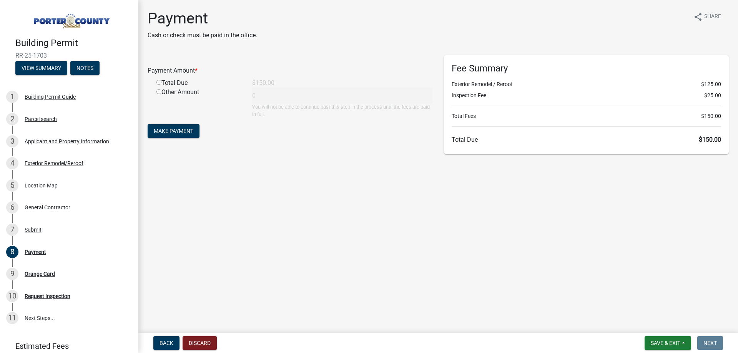
click at [161, 83] on div "Total Due" at bounding box center [199, 82] width 96 height 9
click at [161, 83] on input "radio" at bounding box center [158, 82] width 5 height 5
radio input "true"
type input "150"
click at [184, 128] on span "Make Payment" at bounding box center [174, 131] width 40 height 6
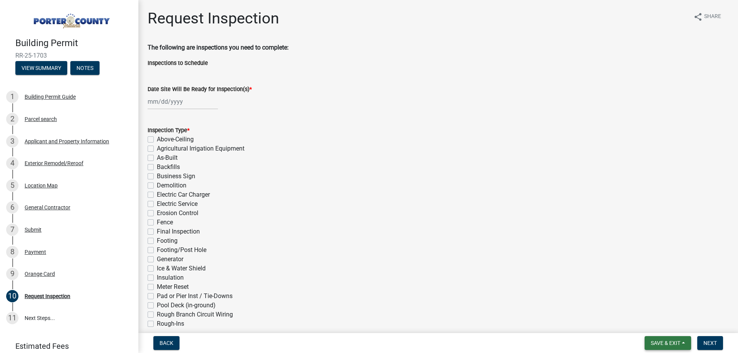
click at [654, 338] on button "Save & Exit" at bounding box center [668, 343] width 47 height 14
drag, startPoint x: 644, startPoint y: 314, endPoint x: 655, endPoint y: 330, distance: 19.6
click at [655, 330] on div "Save Save & Exit" at bounding box center [661, 314] width 62 height 43
drag, startPoint x: 660, startPoint y: 344, endPoint x: 658, endPoint y: 336, distance: 8.5
click at [660, 344] on span "Save & Exit" at bounding box center [666, 343] width 30 height 6
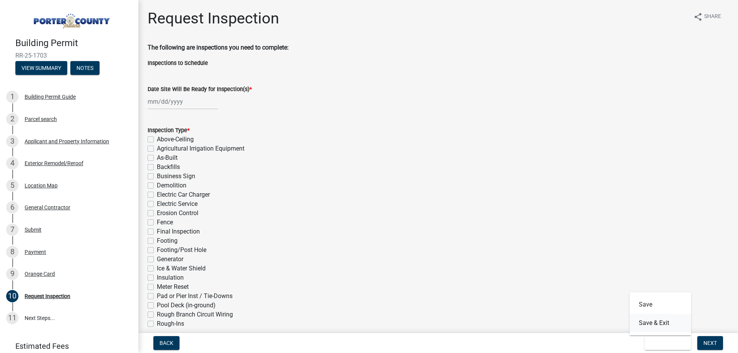
click at [656, 326] on button "Save & Exit" at bounding box center [661, 323] width 62 height 18
